Goal: Task Accomplishment & Management: Complete application form

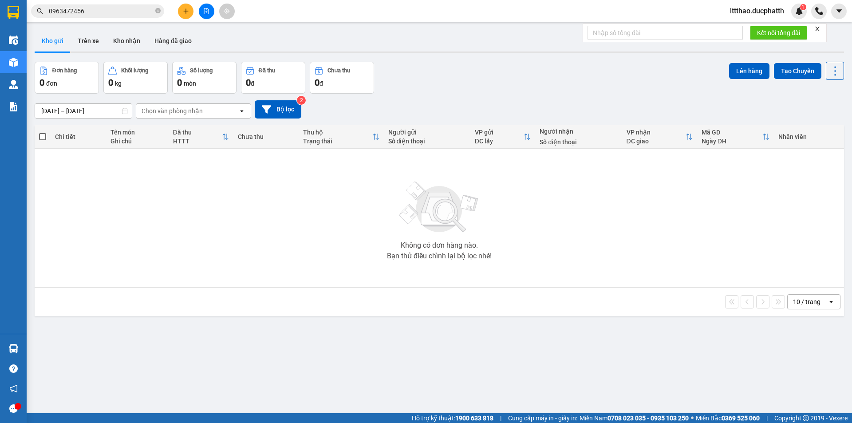
click at [89, 15] on input "0963472456" at bounding box center [101, 11] width 105 height 10
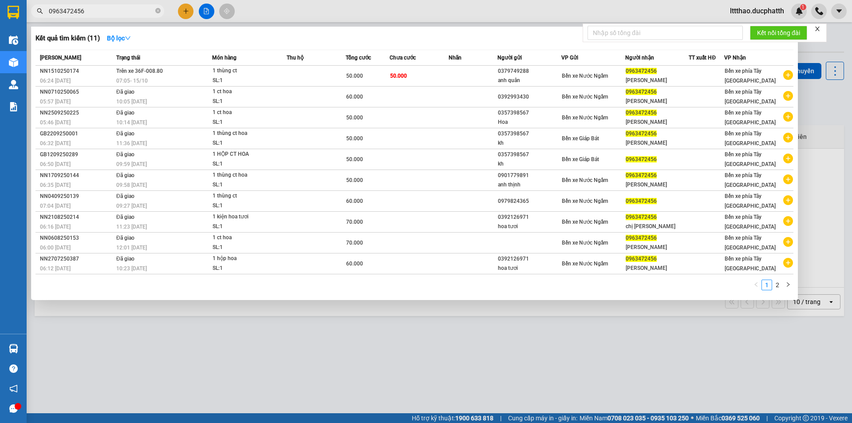
click at [89, 15] on input "0963472456" at bounding box center [101, 11] width 105 height 10
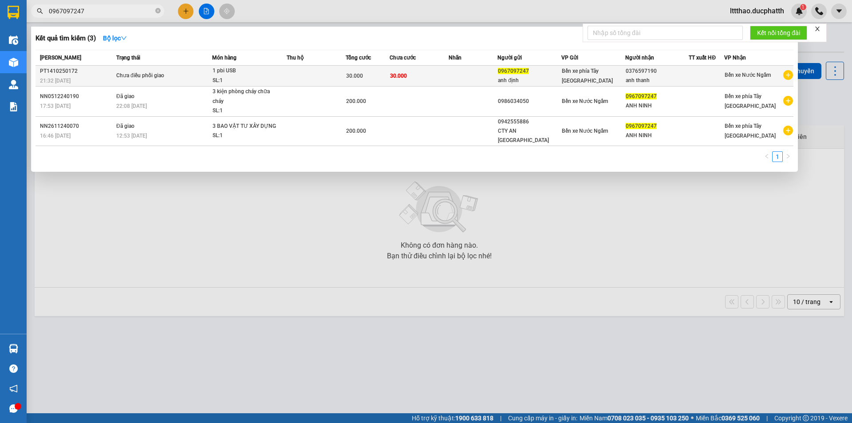
type input "0967097247"
click at [427, 66] on td "30.000" at bounding box center [419, 76] width 59 height 21
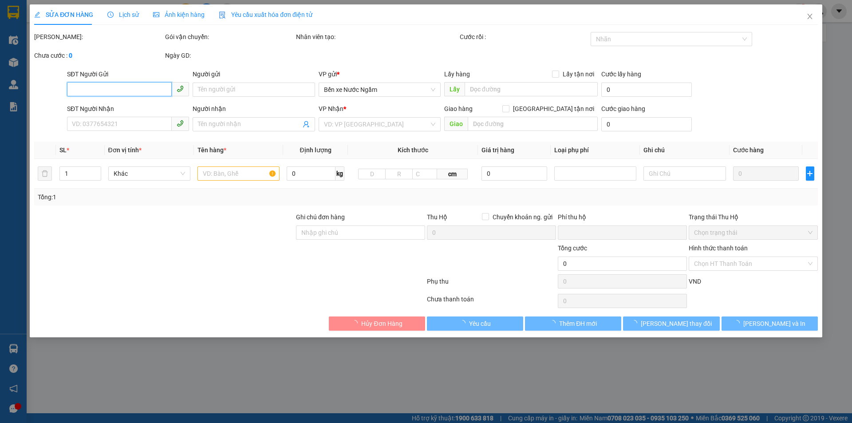
type input "0967097247"
type input "anh định"
type input "0376597190"
type input "anh thanh"
type input "nntt"
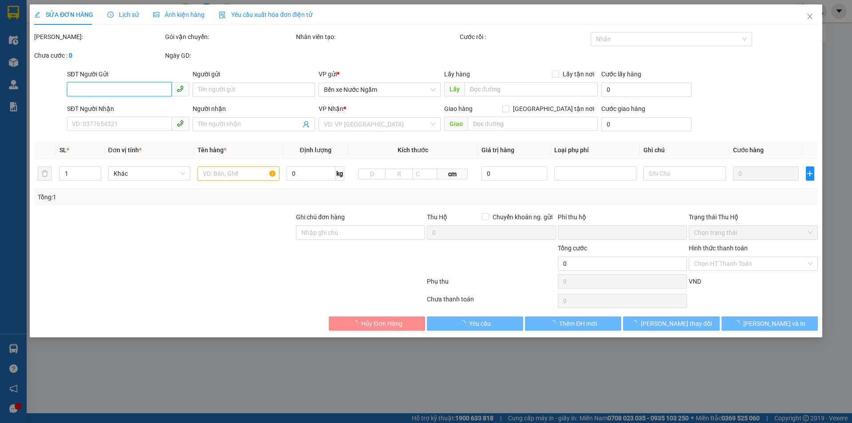
type input "0"
type input "30.000"
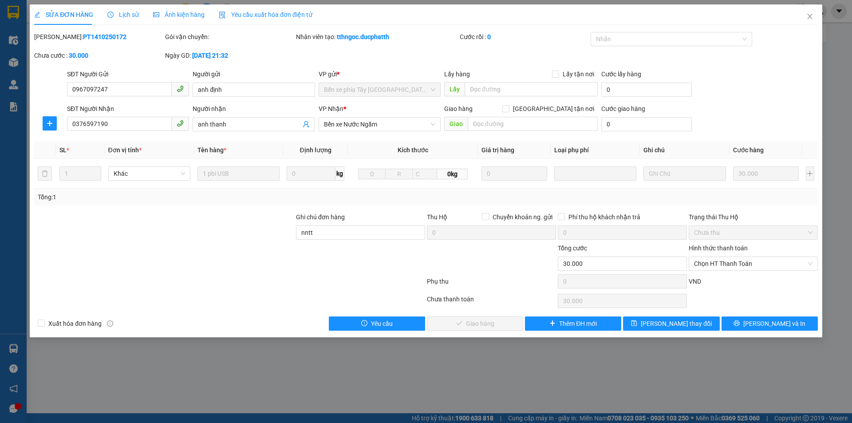
click at [156, 16] on icon "picture" at bounding box center [156, 15] width 6 height 6
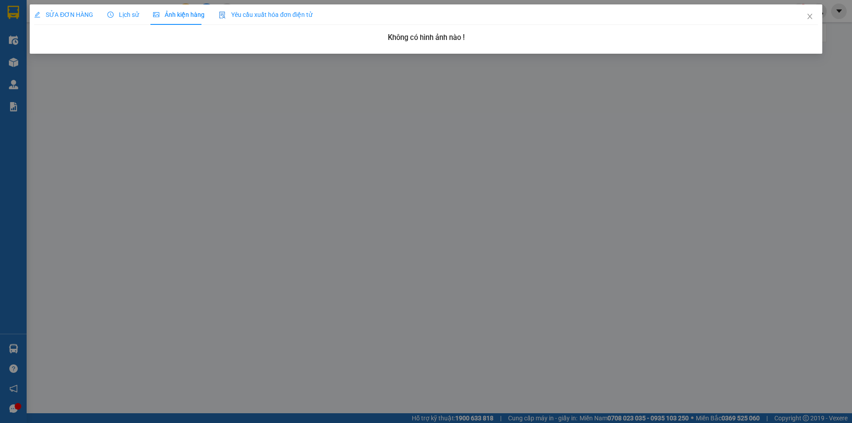
click at [117, 18] on span "Lịch sử" at bounding box center [122, 14] width 31 height 7
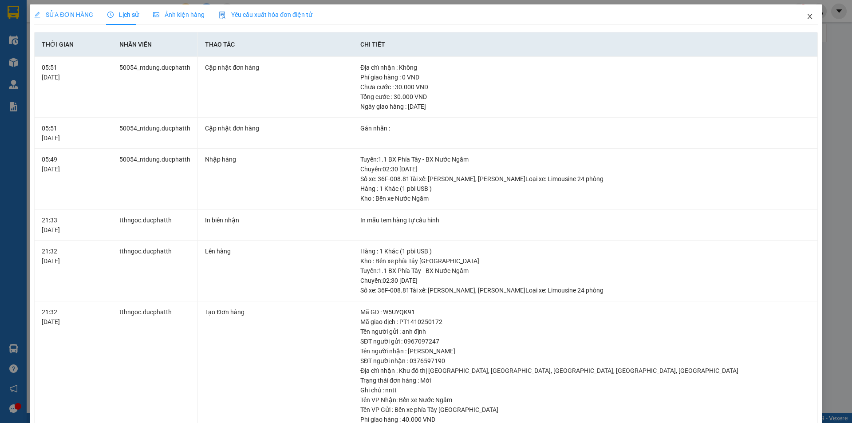
click at [806, 18] on icon "close" at bounding box center [809, 16] width 7 height 7
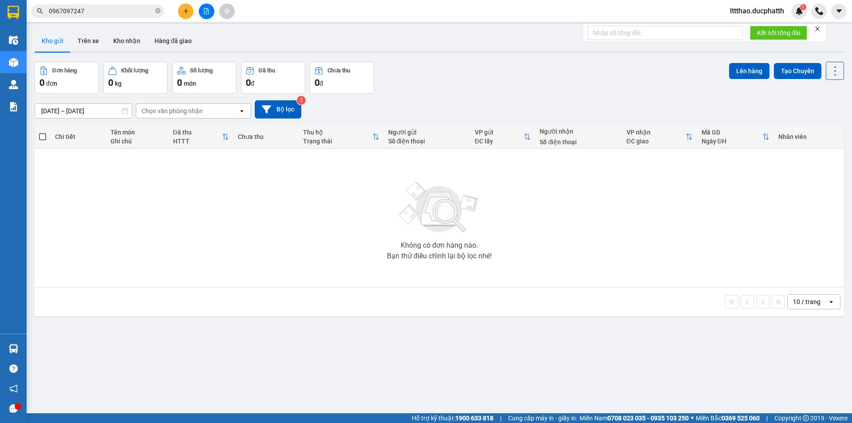
click at [106, 13] on input "0967097247" at bounding box center [101, 11] width 105 height 10
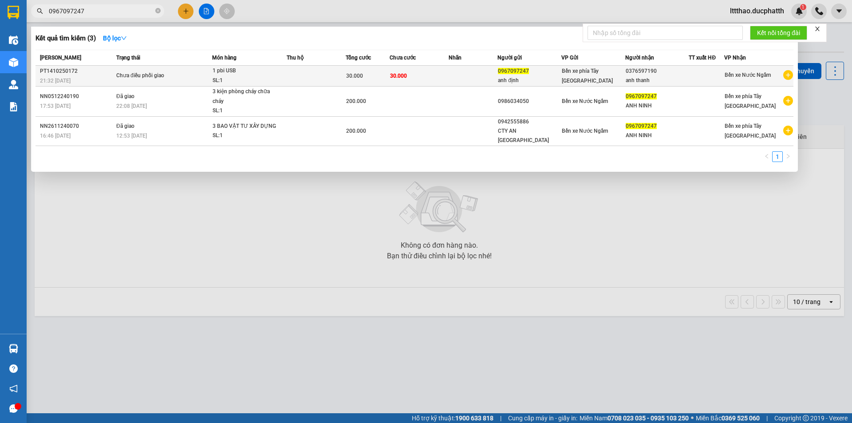
click at [441, 77] on td "30.000" at bounding box center [419, 76] width 59 height 21
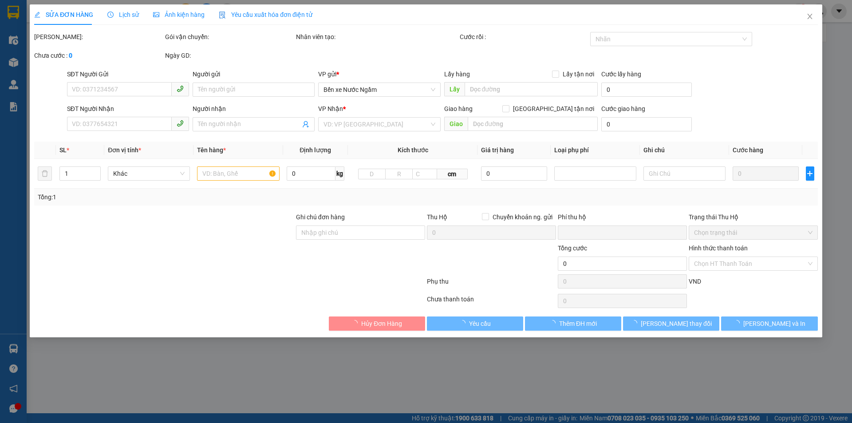
type input "0967097247"
type input "anh định"
type input "0376597190"
type input "anh thanh"
type input "nntt"
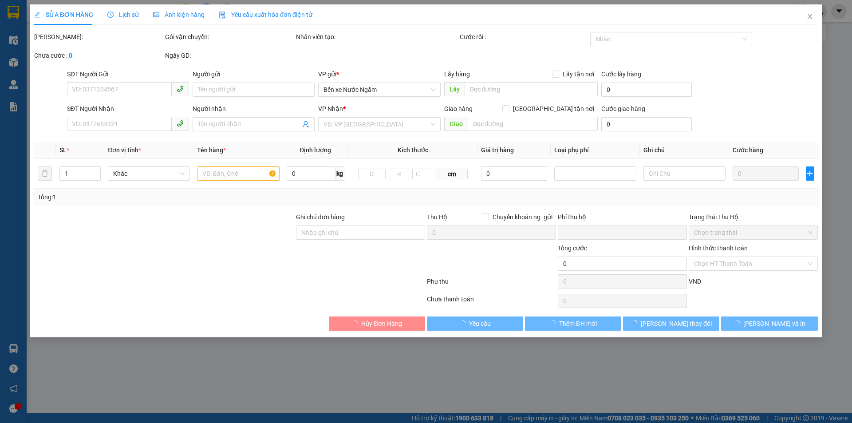
type input "0"
type input "30.000"
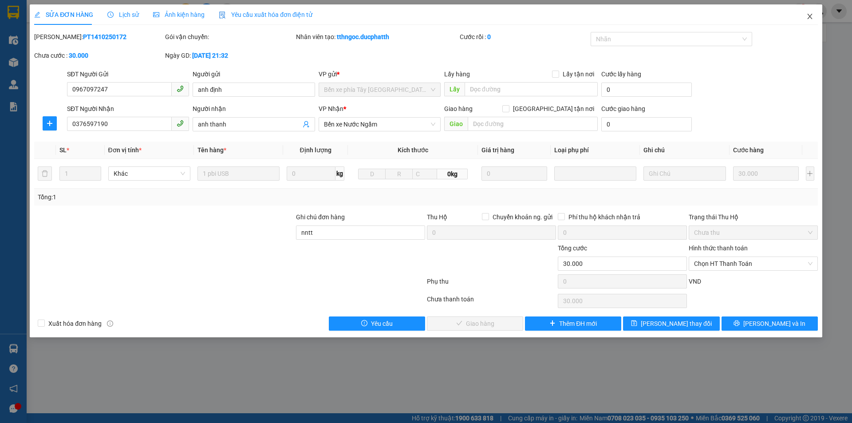
click at [811, 14] on icon "close" at bounding box center [809, 16] width 7 height 7
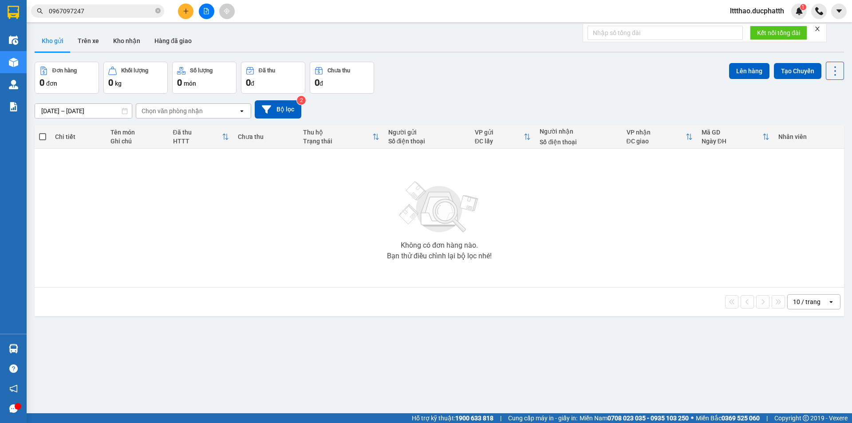
click at [106, 14] on input "0967097247" at bounding box center [101, 11] width 105 height 10
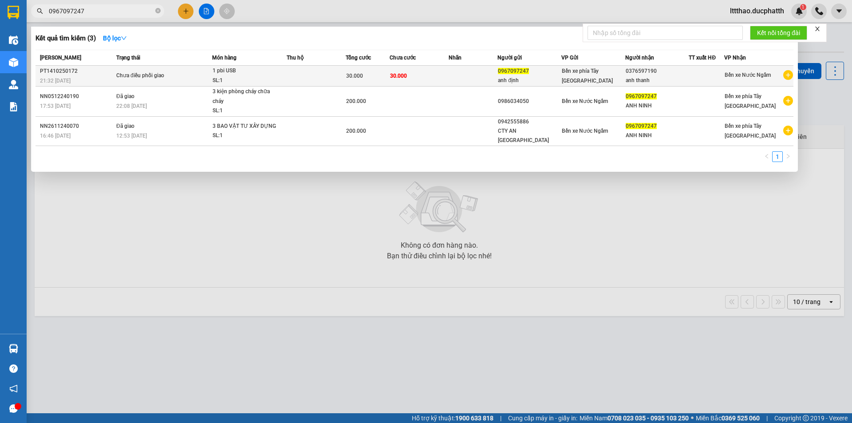
click at [282, 72] on span "1 pbi USB SL: 1" at bounding box center [249, 75] width 74 height 19
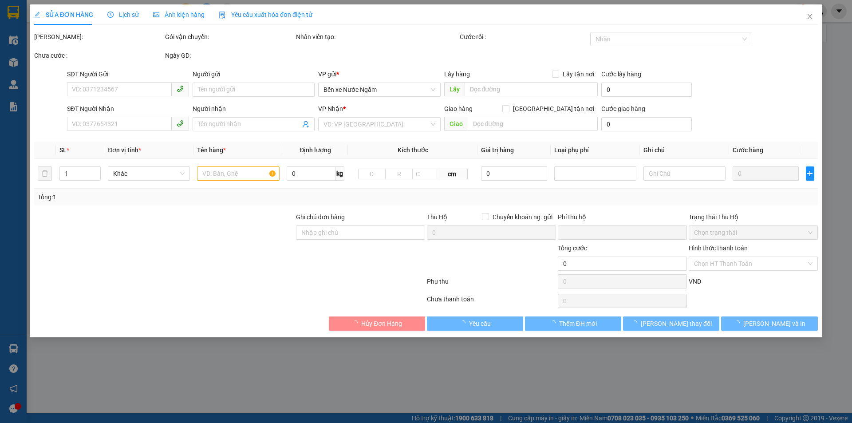
type input "0967097247"
type input "anh định"
type input "0376597190"
type input "anh thanh"
type input "nntt"
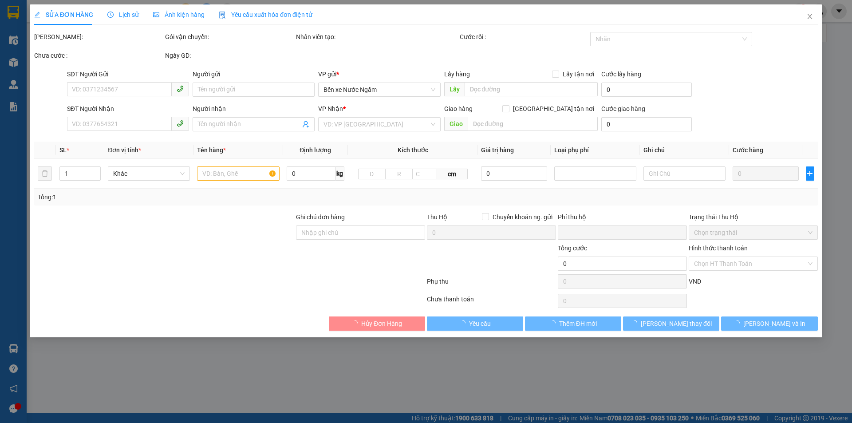
type input "0"
type input "30.000"
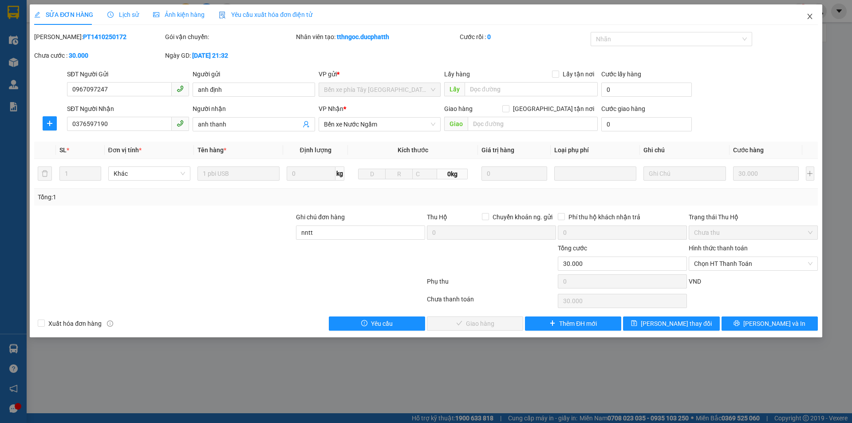
click at [808, 17] on icon "close" at bounding box center [809, 16] width 7 height 7
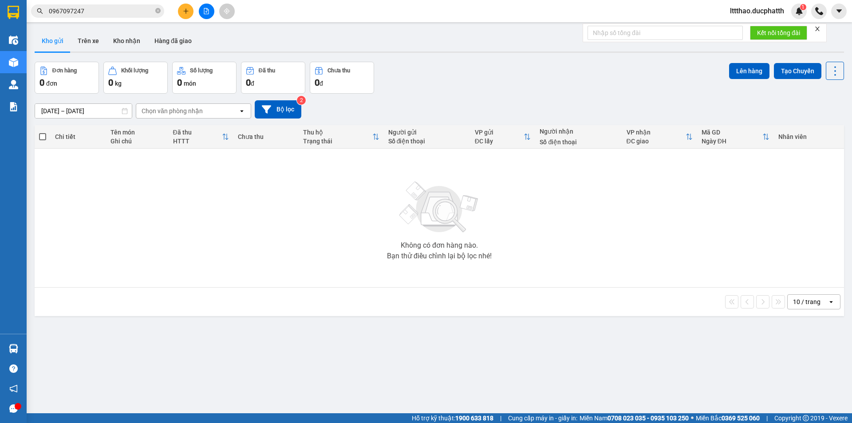
click at [116, 20] on div "Kết quả tìm kiếm ( 3 ) Bộ lọc Mã ĐH Trạng thái Món hàng Thu hộ Tổng cước Chưa c…" at bounding box center [426, 11] width 852 height 22
click at [112, 14] on input "0967097247" at bounding box center [101, 11] width 105 height 10
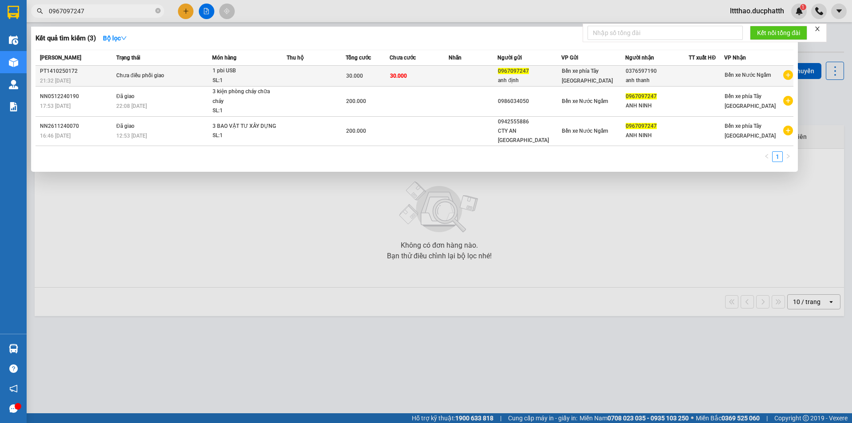
click at [464, 80] on td at bounding box center [473, 76] width 49 height 21
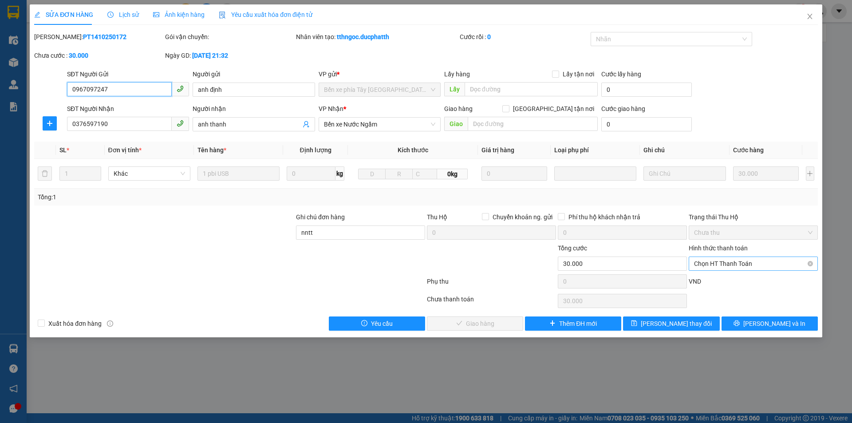
click at [711, 265] on span "Chọn HT Thanh Toán" at bounding box center [753, 263] width 118 height 13
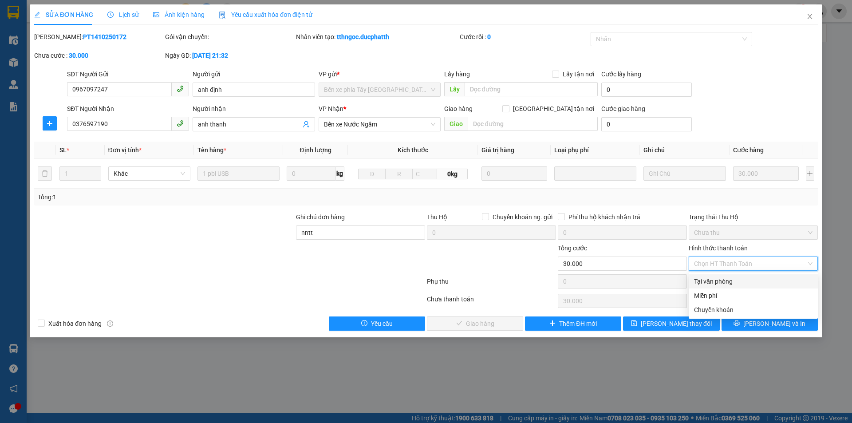
click at [710, 280] on div "Tại văn phòng" at bounding box center [753, 281] width 118 height 10
type input "0"
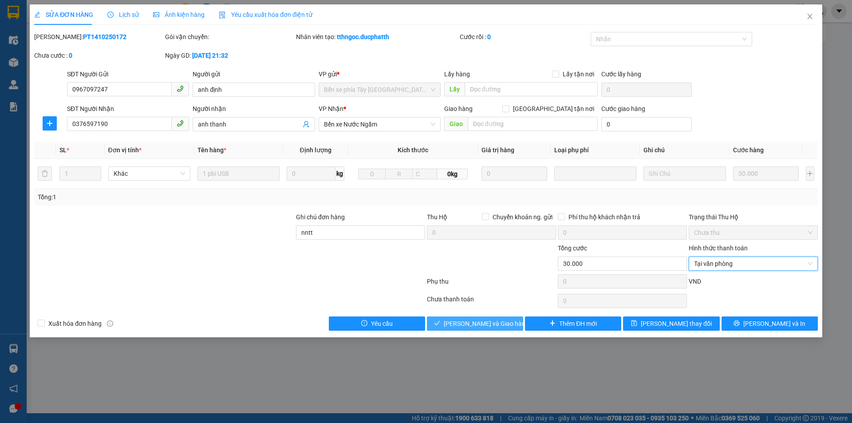
click at [482, 319] on span "[PERSON_NAME] và Giao hàng" at bounding box center [486, 324] width 85 height 10
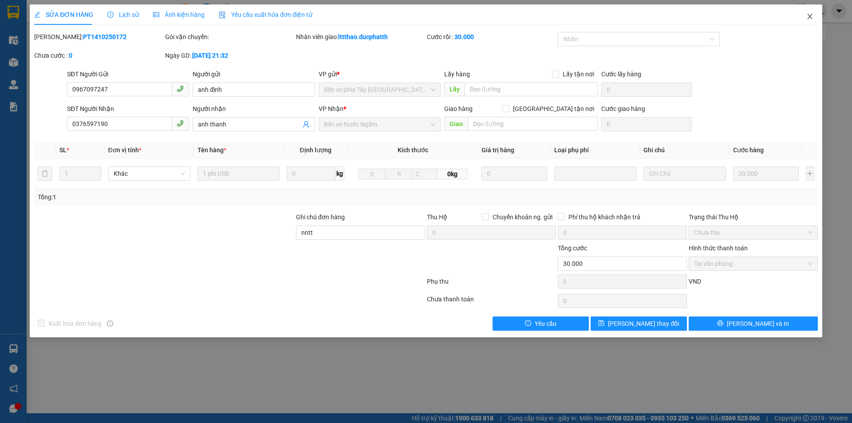
drag, startPoint x: 811, startPoint y: 15, endPoint x: 722, endPoint y: 19, distance: 89.3
click at [810, 15] on icon "close" at bounding box center [809, 16] width 7 height 7
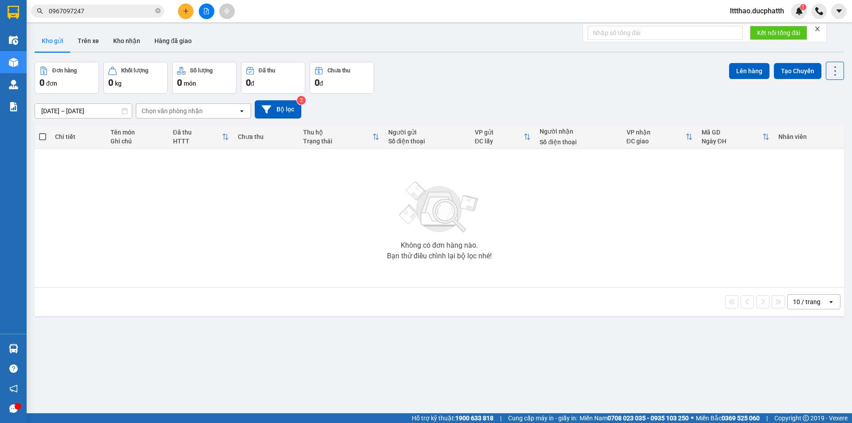
click at [111, 7] on input "0967097247" at bounding box center [101, 11] width 105 height 10
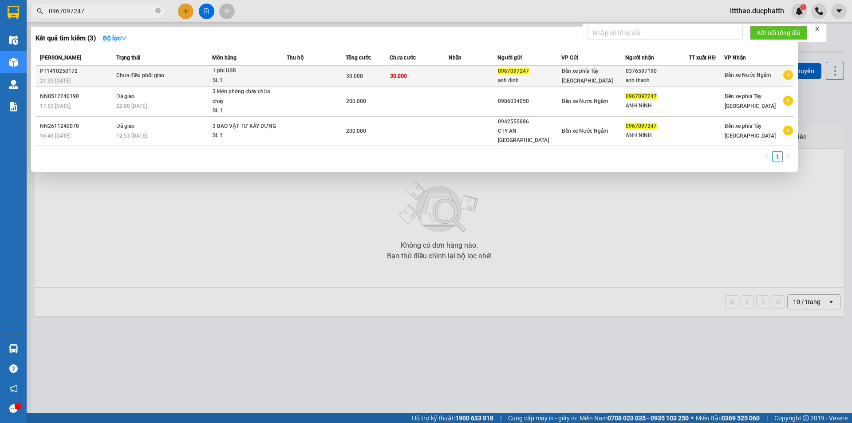
click at [333, 80] on td at bounding box center [316, 76] width 59 height 21
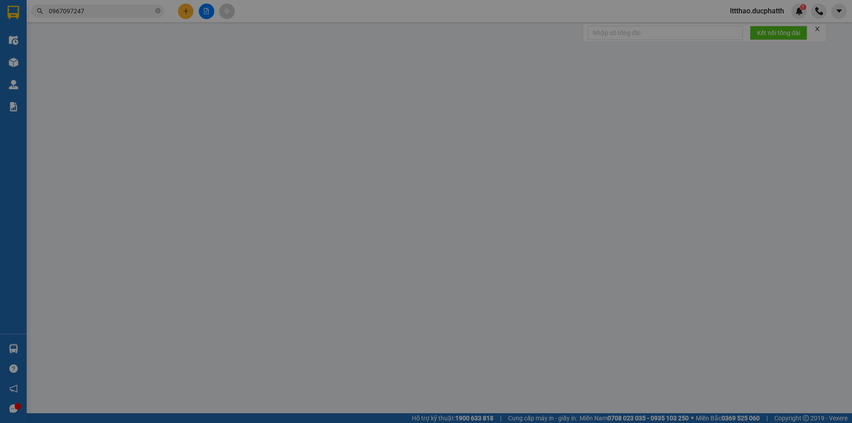
type input "0967097247"
type input "anh định"
type input "0376597190"
type input "anh thanh"
type input "nntt"
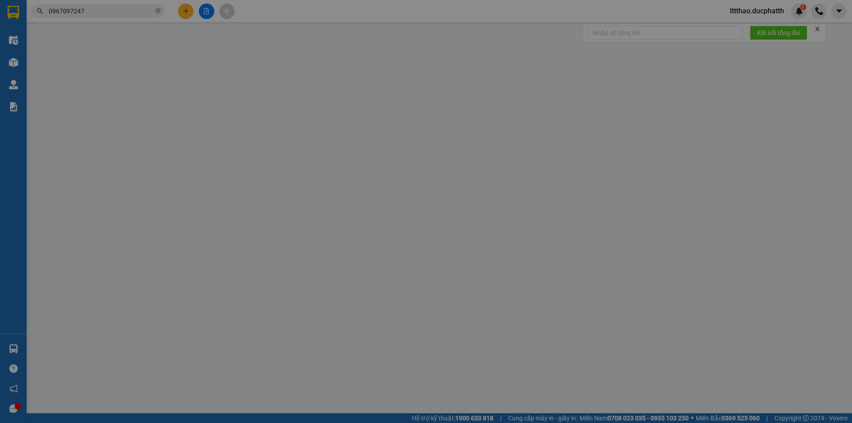
type input "0"
type input "30.000"
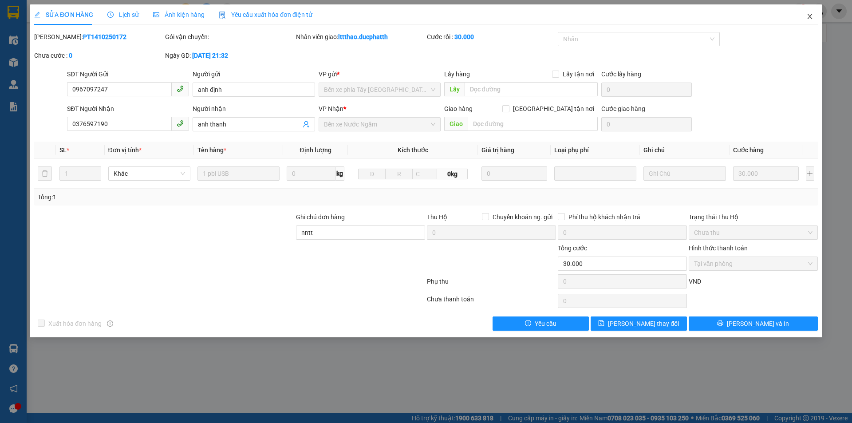
click at [808, 22] on span "Close" at bounding box center [809, 16] width 25 height 25
